Goal: Task Accomplishment & Management: Use online tool/utility

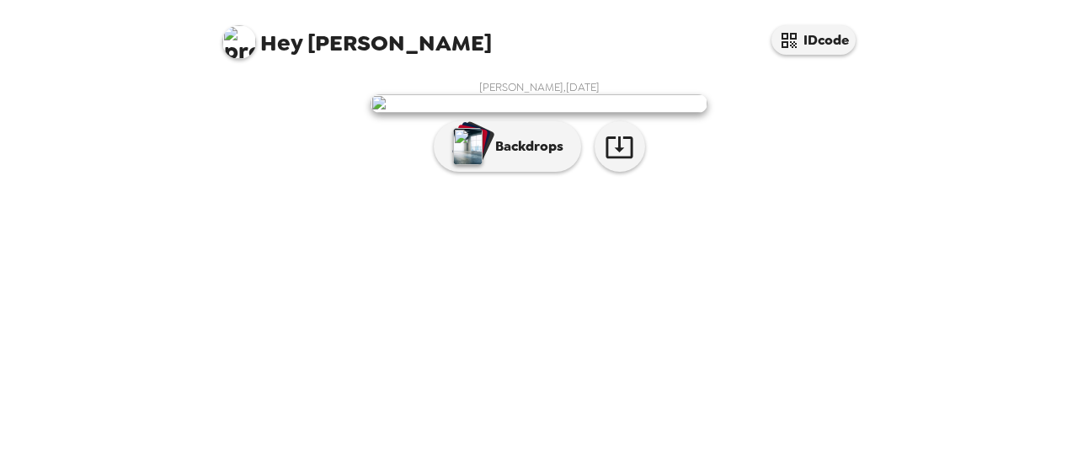
scroll to position [128, 0]
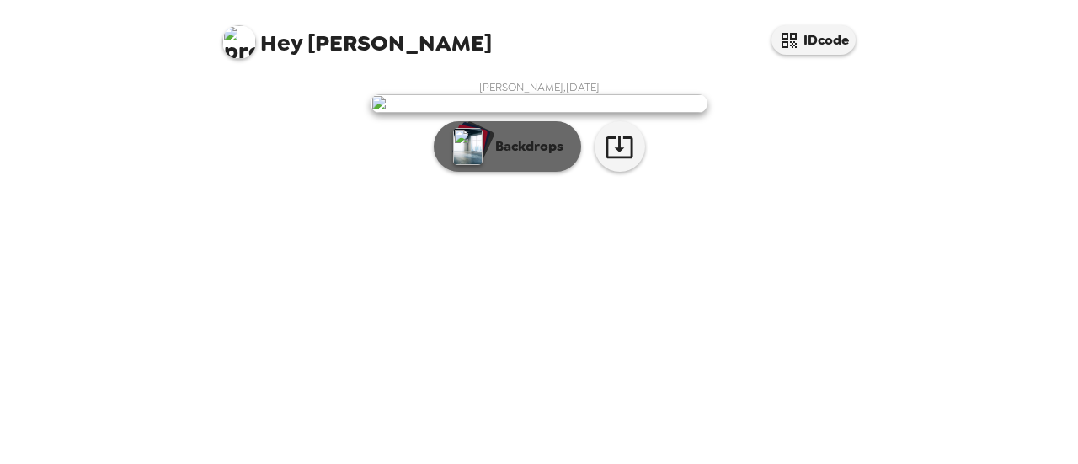
click at [494, 157] on p "Backdrops" at bounding box center [525, 146] width 77 height 20
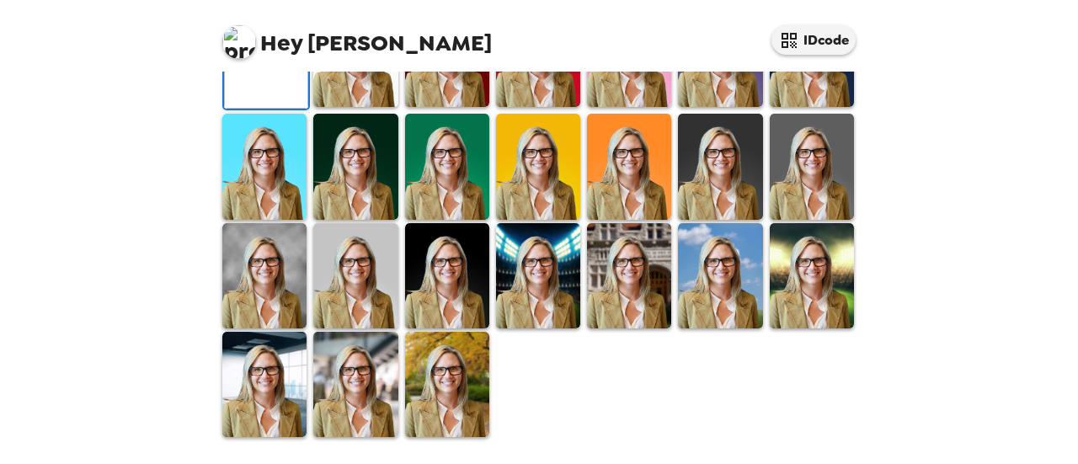
scroll to position [557, 0]
click at [365, 382] on img at bounding box center [355, 384] width 84 height 105
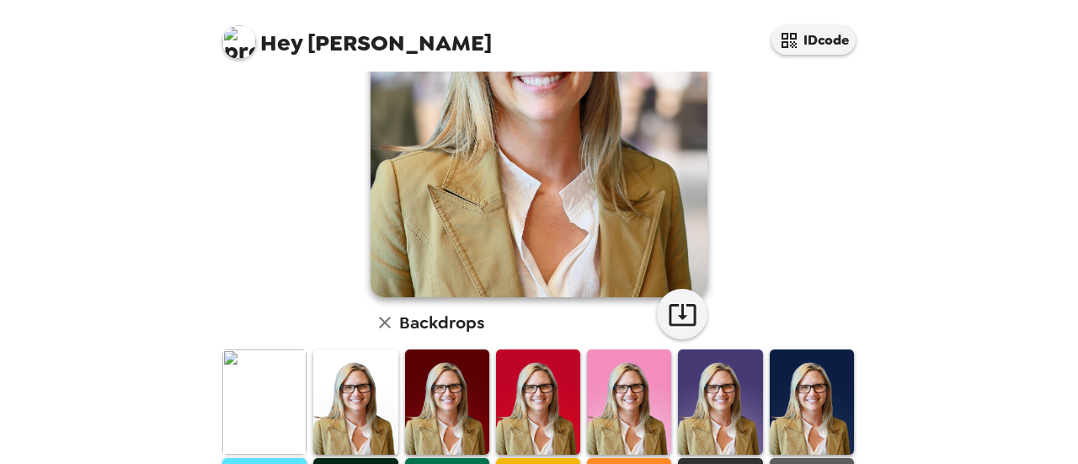
scroll to position [381, 0]
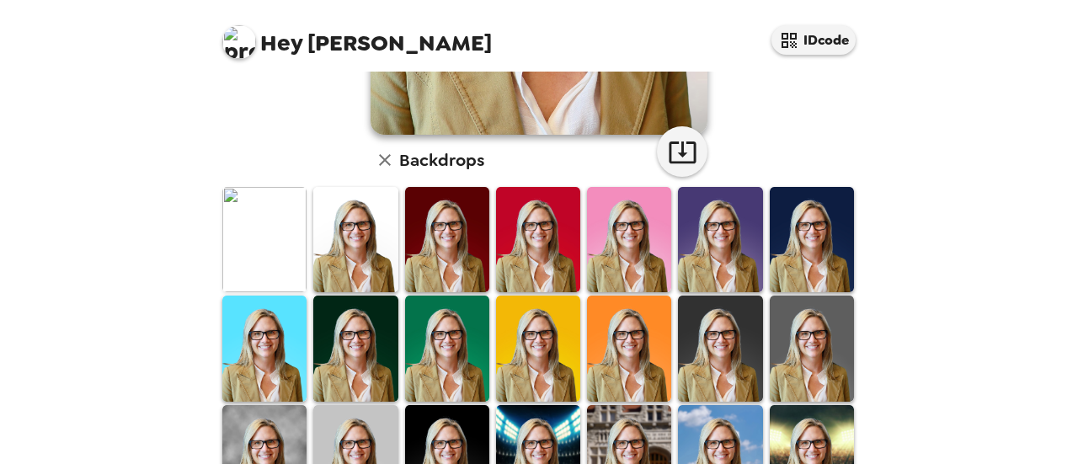
click at [817, 240] on img at bounding box center [812, 239] width 84 height 105
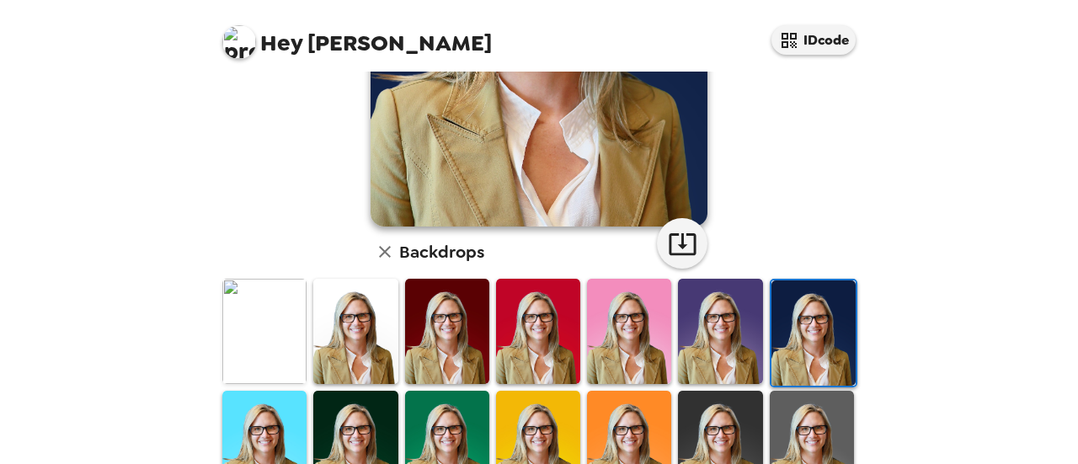
scroll to position [335, 0]
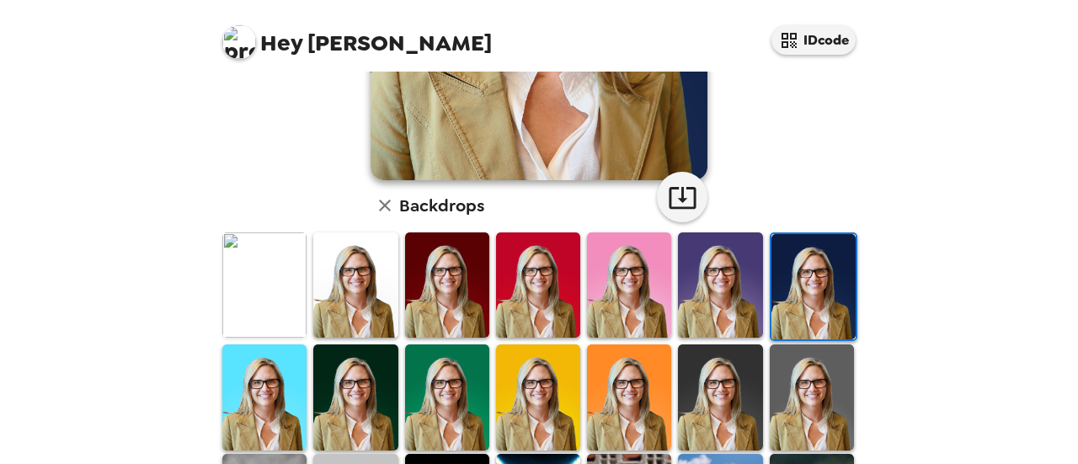
click at [254, 272] on img at bounding box center [264, 284] width 84 height 105
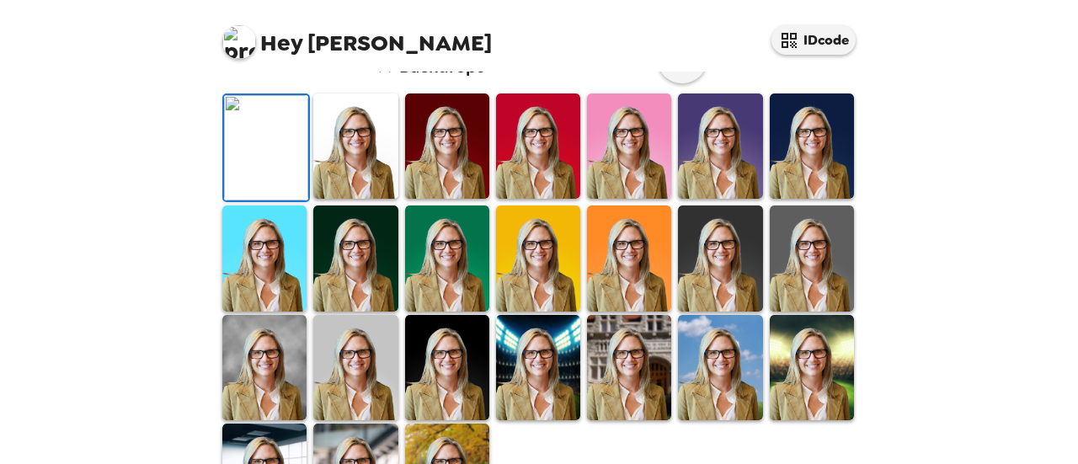
scroll to position [71, 0]
